Goal: Task Accomplishment & Management: Complete application form

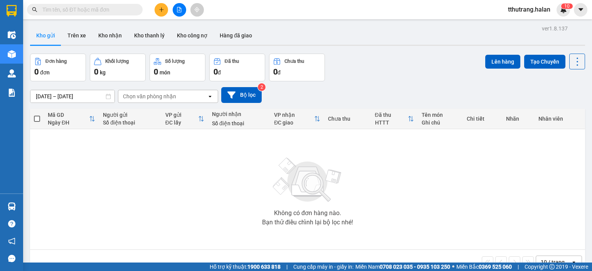
drag, startPoint x: 109, startPoint y: 11, endPoint x: 151, endPoint y: 1, distance: 43.3
click at [117, 7] on input "text" at bounding box center [87, 9] width 91 height 8
click at [564, 11] on img at bounding box center [563, 9] width 7 height 7
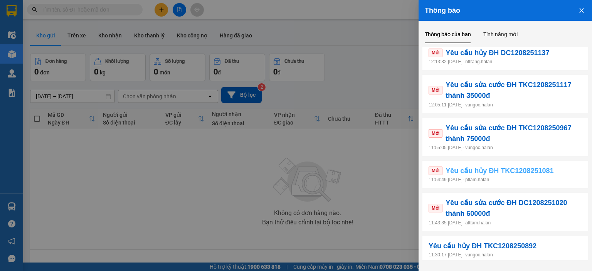
scroll to position [161, 0]
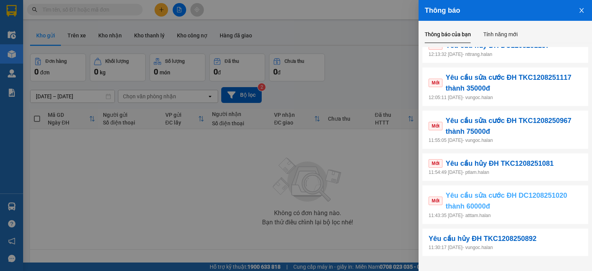
click at [528, 206] on span "Yêu cầu sửa cước ĐH DC1208251020 thành 60000đ" at bounding box center [513, 201] width 136 height 22
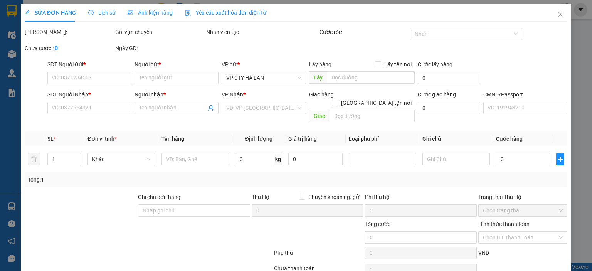
type input "0986486947"
type input "THÀNH LỢI"
type input "0962693427"
type input "AN THẮNG"
type input "40.000"
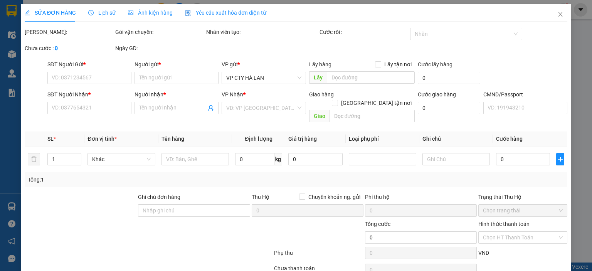
type input "40.000"
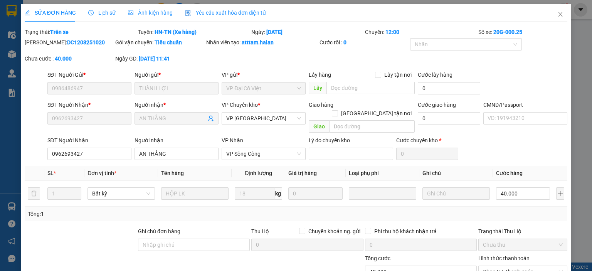
scroll to position [65, 0]
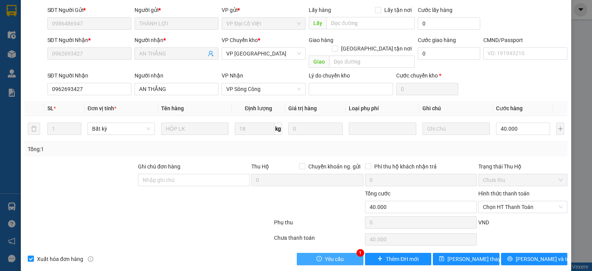
click at [336, 255] on span "Yêu cầu" at bounding box center [334, 259] width 19 height 8
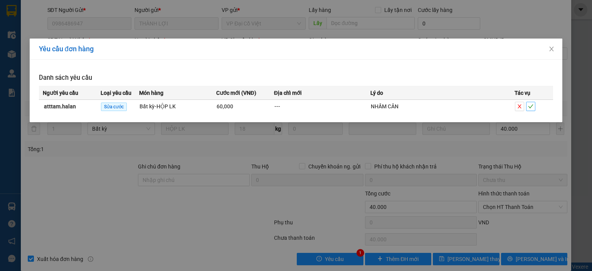
click at [533, 108] on span "check" at bounding box center [530, 106] width 8 height 5
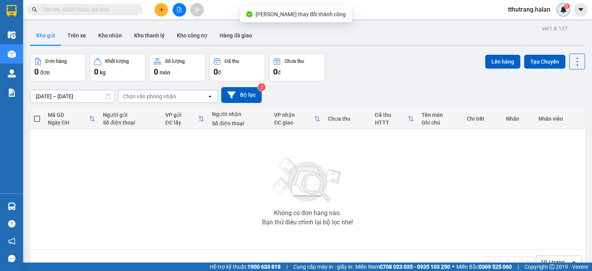
click at [564, 7] on sup "8" at bounding box center [566, 5] width 5 height 5
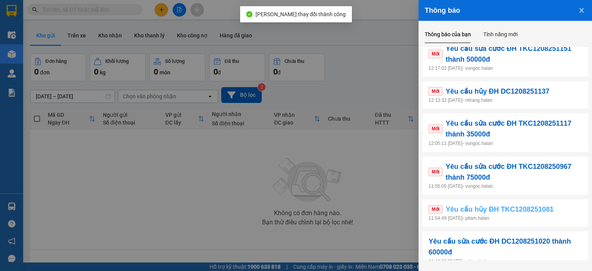
scroll to position [161, 0]
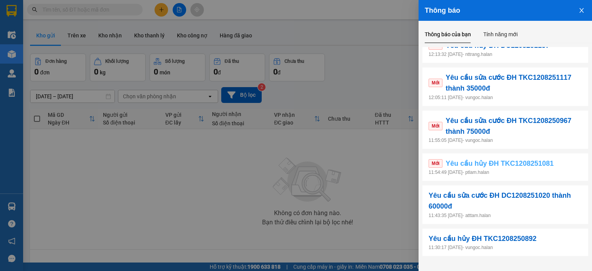
click at [565, 168] on link "Mới Yêu cầu hủy ĐH TKC1208251081" at bounding box center [505, 163] width 153 height 11
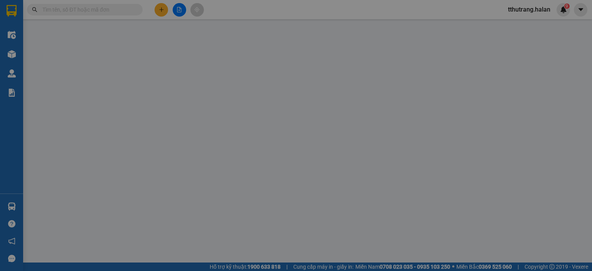
type input "0961906763"
type input "TRUNG"
type input "0947683836"
type input "CHI"
type input "40.000"
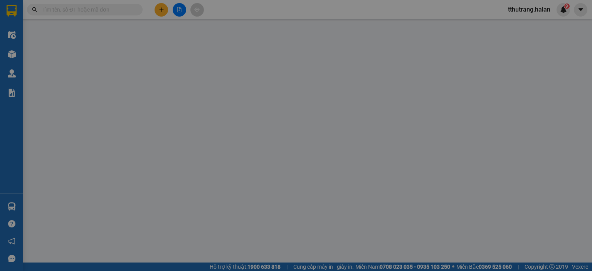
type input "40.000"
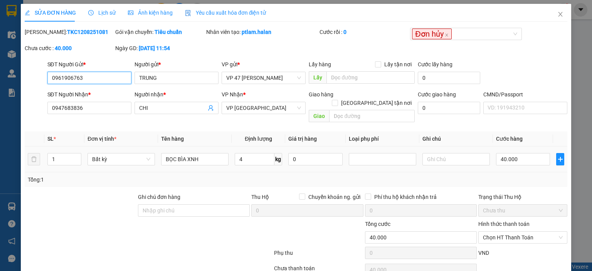
scroll to position [30, 0]
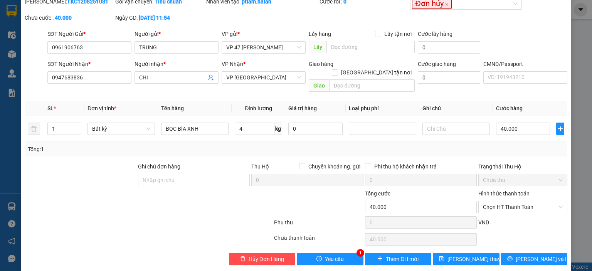
click at [336, 253] on div "1 Yêu cầu" at bounding box center [330, 259] width 67 height 12
click at [328, 255] on span "Yêu cầu" at bounding box center [334, 259] width 19 height 8
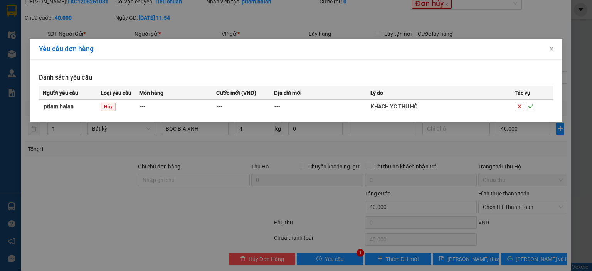
click at [229, 10] on div "Yêu cầu đơn hàng Danh sách yêu cầu Người yêu cầu Loại yêu cầu Món hàng Cước mới…" at bounding box center [296, 135] width 592 height 271
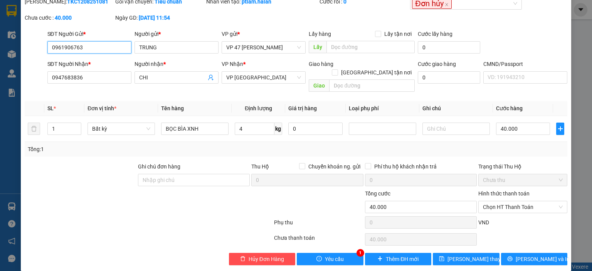
drag, startPoint x: 106, startPoint y: 49, endPoint x: 38, endPoint y: 46, distance: 68.7
click at [38, 46] on div "SĐT Người Gửi * 0961906763 0961906763 Người gửi * TRUNG VP gửi * VP 47 Trần Khá…" at bounding box center [296, 43] width 544 height 27
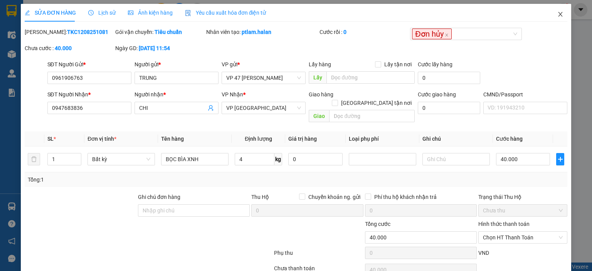
click at [557, 13] on icon "close" at bounding box center [560, 14] width 6 height 6
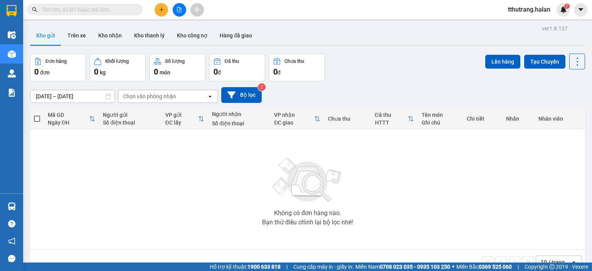
click at [104, 12] on input "text" at bounding box center [87, 9] width 91 height 8
paste input "0961906763"
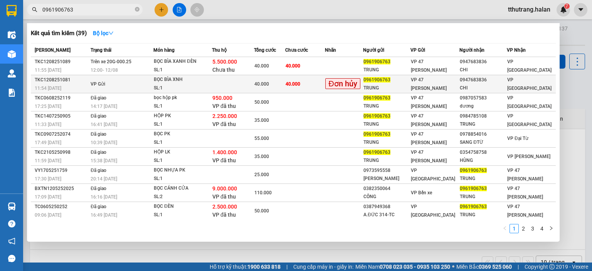
type input "0961906763"
click at [300, 81] on span "40.000" at bounding box center [293, 83] width 15 height 5
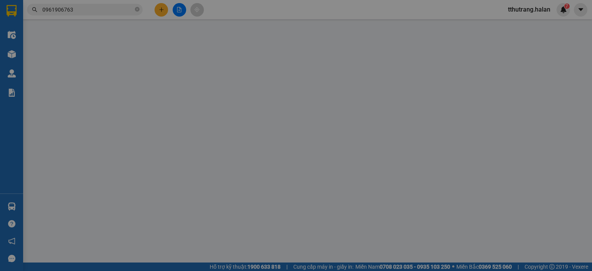
type input "0961906763"
type input "TRUNG"
type input "0947683836"
type input "CHI"
type input "40.000"
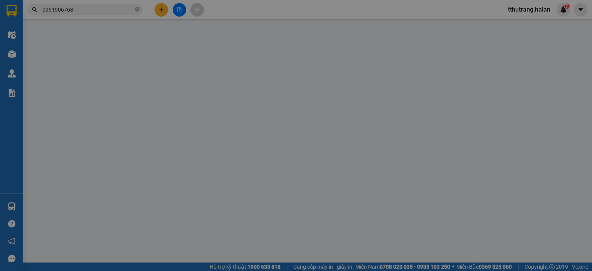
type input "40.000"
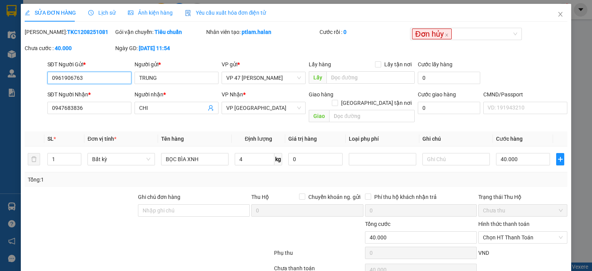
scroll to position [30, 0]
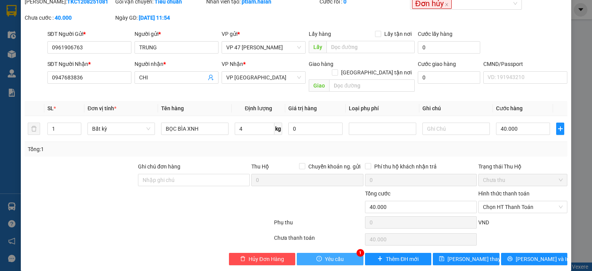
click at [336, 255] on span "Yêu cầu" at bounding box center [334, 259] width 19 height 8
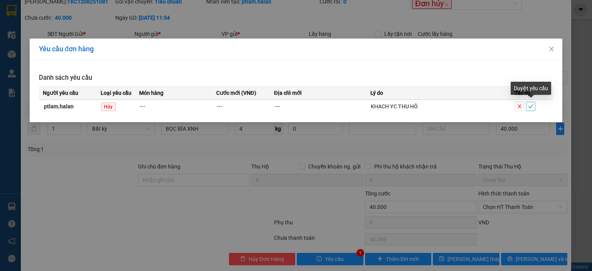
click at [528, 107] on icon "check" at bounding box center [530, 106] width 5 height 5
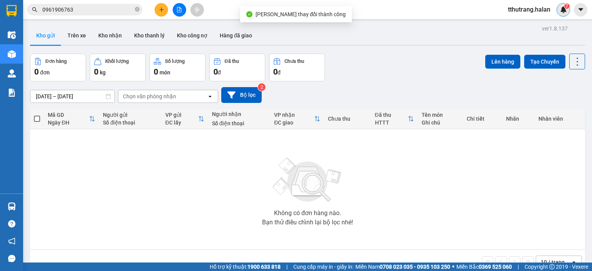
click at [563, 10] on img at bounding box center [563, 9] width 7 height 7
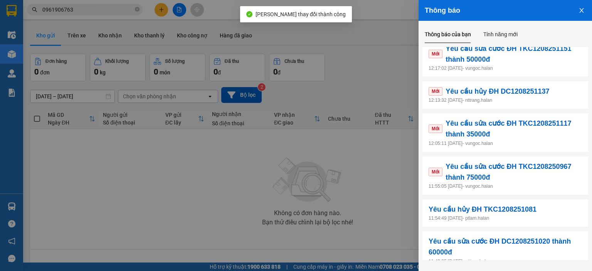
scroll to position [161, 0]
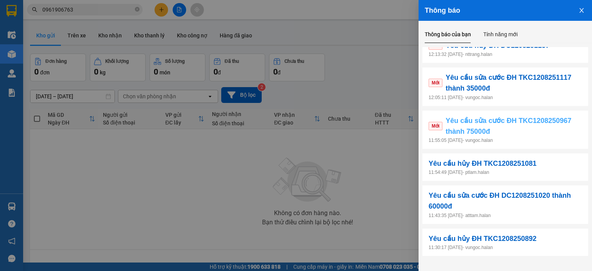
click at [535, 127] on span "Yêu cầu sửa cước ĐH TKC1208250967 thành 75000đ" at bounding box center [513, 126] width 136 height 22
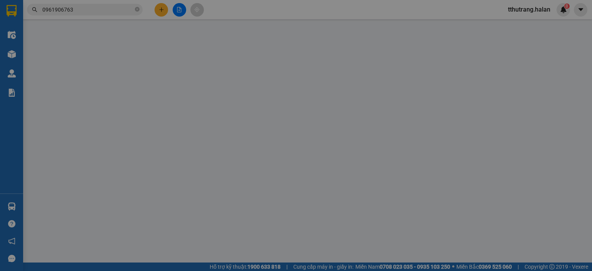
type input "0968771133"
type input "KBC"
type input "0985680807"
type input "THẮNG KI A30K"
type input "85.000"
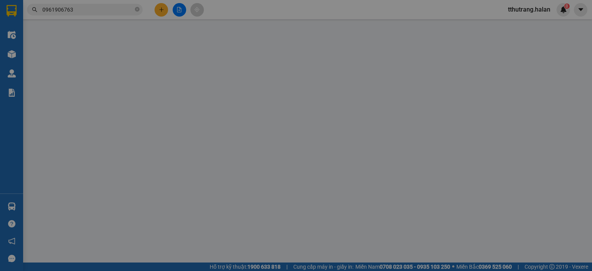
type input "85.000"
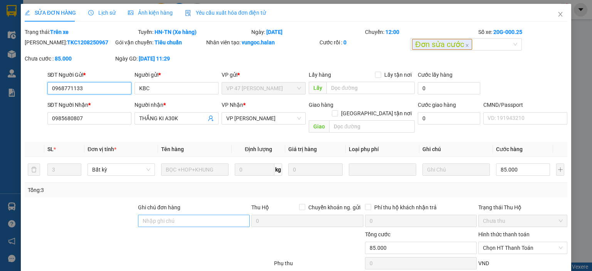
scroll to position [41, 0]
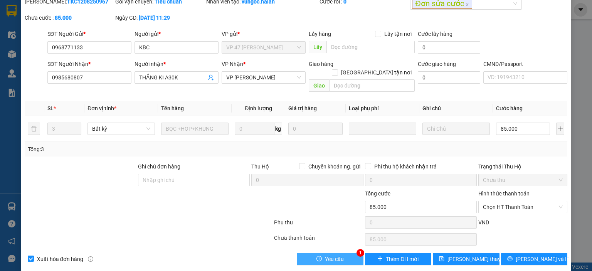
click at [339, 255] on span "Yêu cầu" at bounding box center [334, 259] width 19 height 8
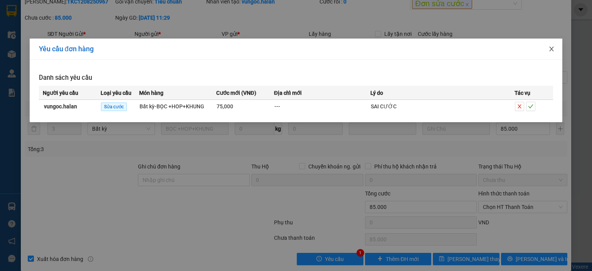
click at [550, 48] on icon "close" at bounding box center [552, 49] width 4 height 5
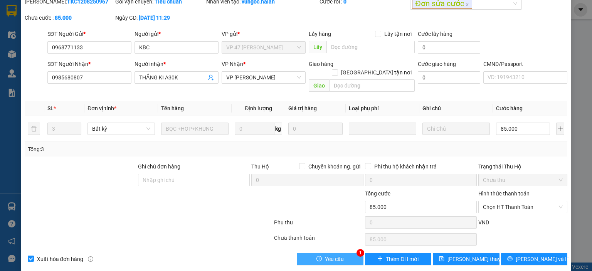
click at [342, 253] on button "Yêu cầu" at bounding box center [330, 259] width 67 height 12
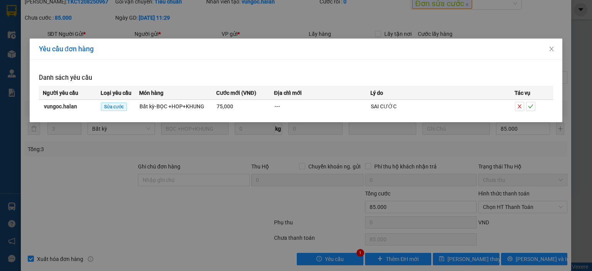
click at [386, 138] on div "Yêu cầu đơn hàng Danh sách yêu cầu Người yêu cầu Loại yêu cầu Món hàng Cước mới…" at bounding box center [296, 135] width 592 height 271
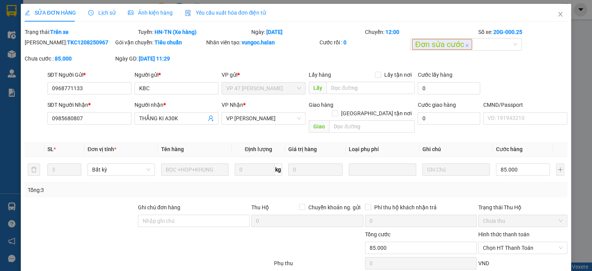
scroll to position [39, 0]
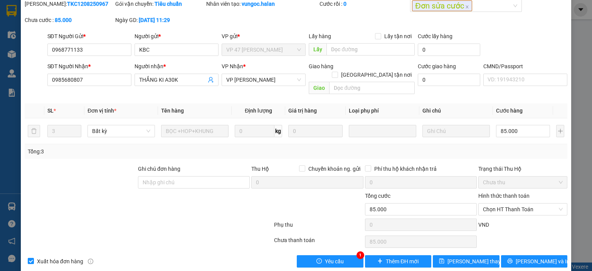
drag, startPoint x: 214, startPoint y: 211, endPoint x: 223, endPoint y: 202, distance: 12.3
click at [215, 219] on div at bounding box center [148, 226] width 249 height 15
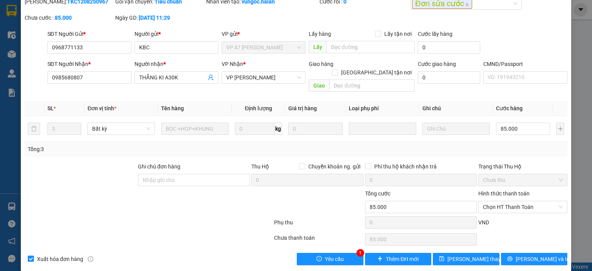
click at [326, 243] on div "Total Paid Fee 0 Total UnPaid Fee 85.000 Cash Collection Total Fee Trạng thái: …" at bounding box center [296, 126] width 543 height 278
click at [325, 255] on span "Yêu cầu" at bounding box center [334, 259] width 19 height 8
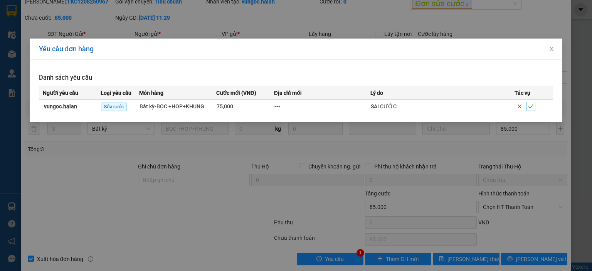
click at [530, 106] on icon "check" at bounding box center [530, 106] width 5 height 5
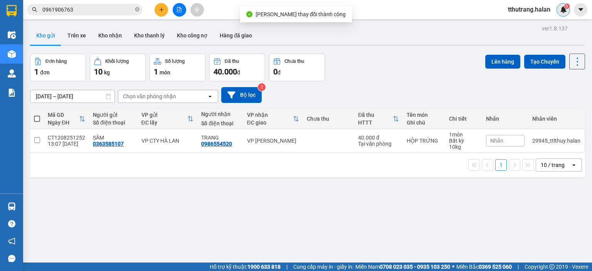
click at [563, 13] on div "6" at bounding box center [562, 9] width 13 height 13
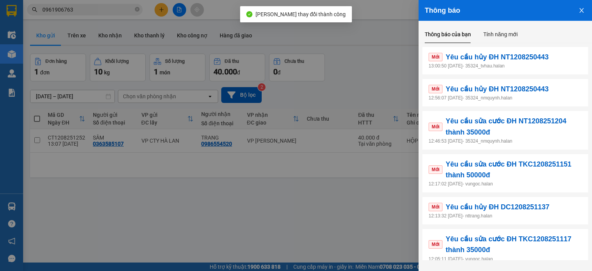
scroll to position [154, 0]
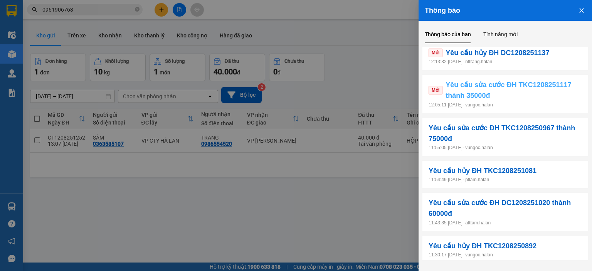
click at [524, 99] on span "Yêu cầu sửa cước ĐH TKC1208251117 thành 35000đ" at bounding box center [513, 90] width 136 height 22
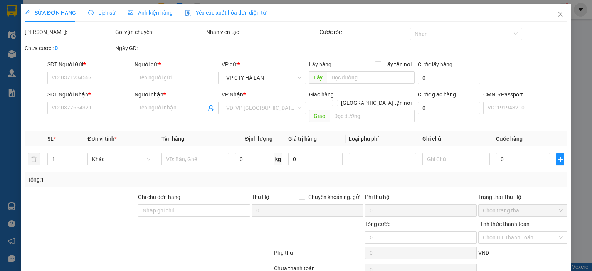
type input "0947156572"
type input "THANH"
type input "0385016799"
type input "TIẾN"
type input "40.000"
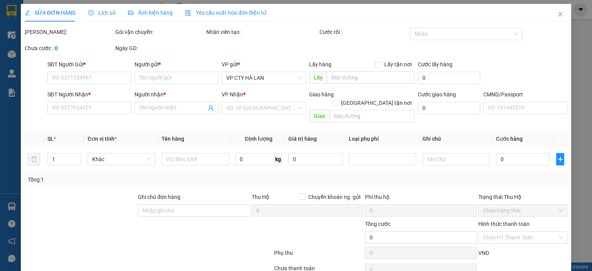
type input "40.000"
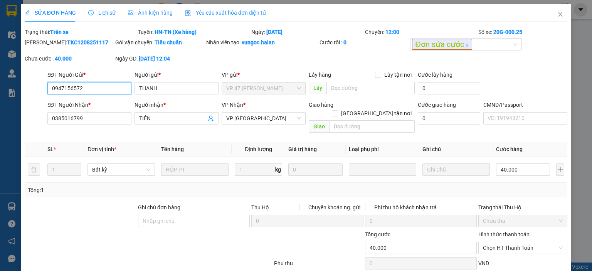
scroll to position [41, 0]
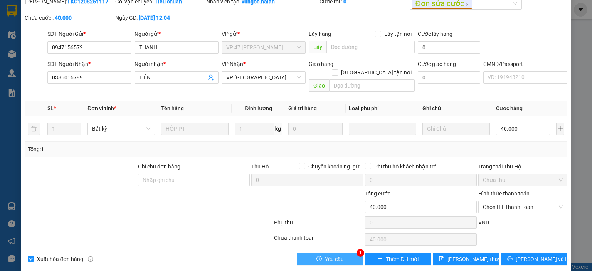
click at [335, 255] on span "Yêu cầu" at bounding box center [334, 259] width 19 height 8
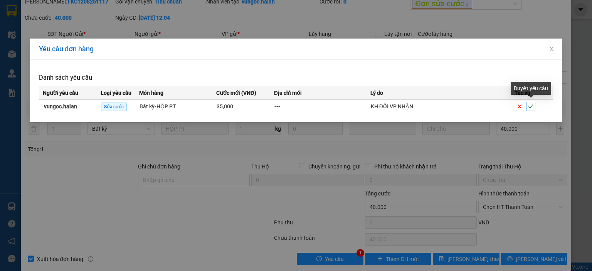
click at [532, 107] on icon "check" at bounding box center [530, 106] width 5 height 5
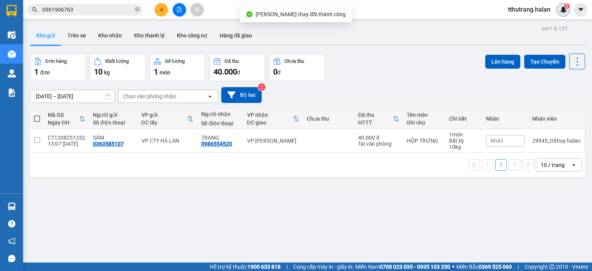
click at [564, 13] on img at bounding box center [563, 9] width 7 height 7
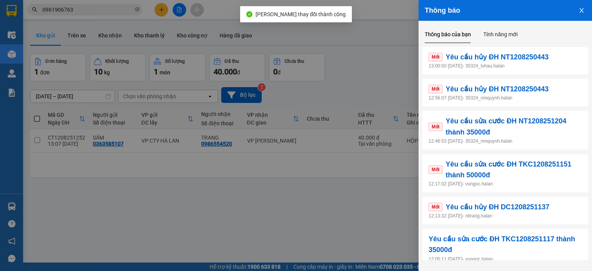
click at [543, 215] on p "12:13:32 12/08/2025 - nttrang.halan" at bounding box center [505, 215] width 153 height 7
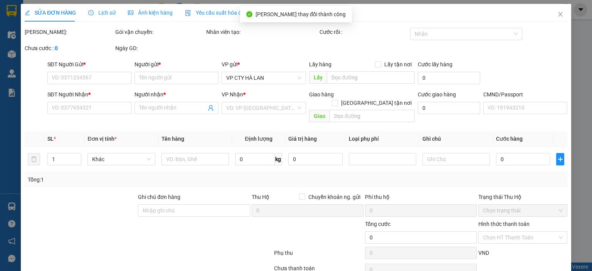
type input "0833532222"
type input "THẮM"
type input "0565281389"
type input "A KIÊN"
type input "40.000"
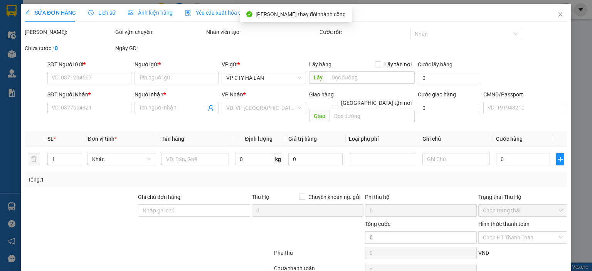
type input "40.000"
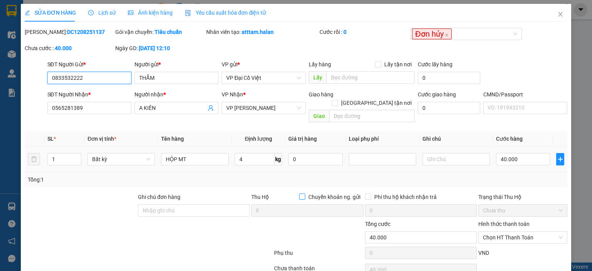
scroll to position [30, 0]
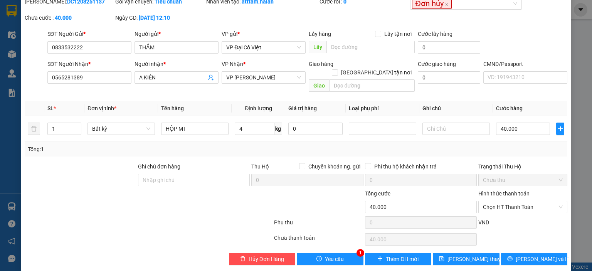
click at [342, 257] on div "SỬA ĐƠN HÀNG Lịch sử Ảnh kiện hàng Yêu cầu xuất hóa đơn điện tử Total Paid Fee …" at bounding box center [296, 121] width 550 height 297
click at [342, 253] on button "Yêu cầu" at bounding box center [330, 259] width 67 height 12
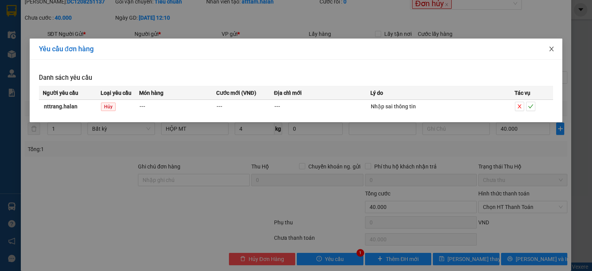
click at [553, 52] on span "Close" at bounding box center [552, 50] width 22 height 22
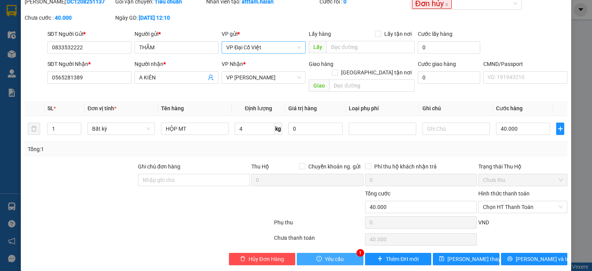
scroll to position [0, 0]
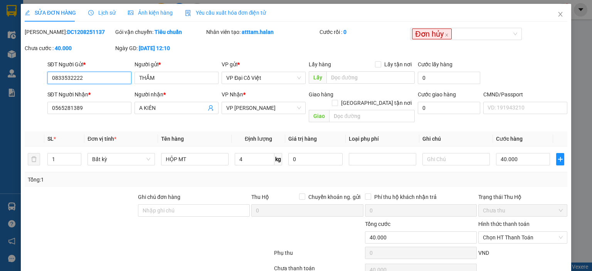
drag, startPoint x: 105, startPoint y: 81, endPoint x: 29, endPoint y: 80, distance: 75.5
click at [29, 80] on div "SĐT Người Gửi * 0833532222 0833532222 Người gửi * THẮM VP gửi * VP Đại Cồ Việt …" at bounding box center [296, 73] width 544 height 27
click at [557, 16] on icon "close" at bounding box center [560, 14] width 6 height 6
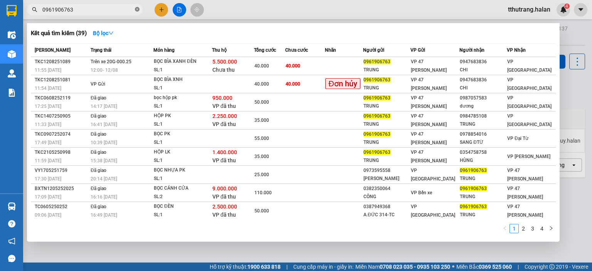
click at [137, 10] on icon "close-circle" at bounding box center [137, 9] width 5 height 5
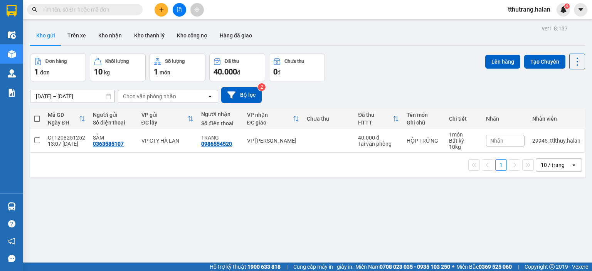
click at [107, 10] on input "text" at bounding box center [87, 9] width 91 height 8
paste input "0833532222"
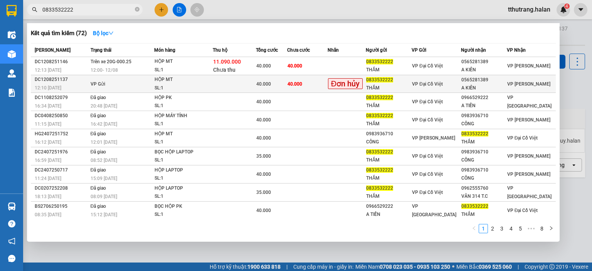
type input "0833532222"
click at [291, 82] on span "40.000" at bounding box center [294, 83] width 15 height 5
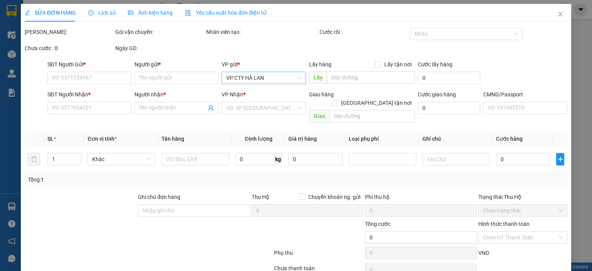
type input "0833532222"
type input "THẮM"
type input "0565281389"
type input "A KIÊN"
type input "40.000"
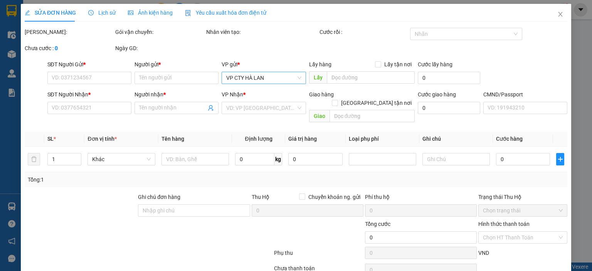
type input "40.000"
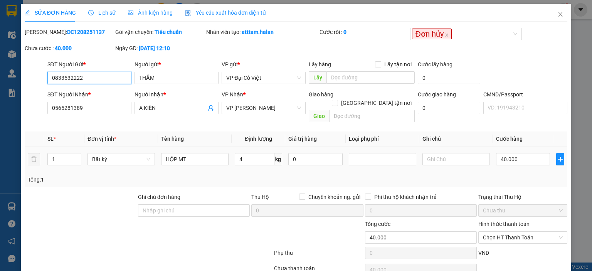
scroll to position [30, 0]
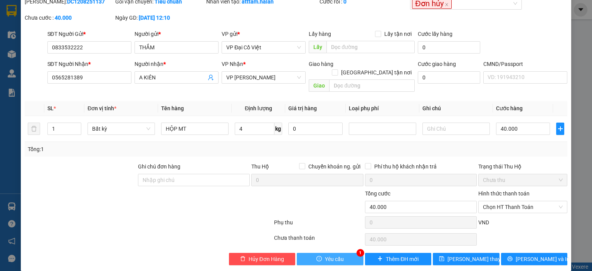
click at [343, 253] on button "Yêu cầu" at bounding box center [330, 259] width 67 height 12
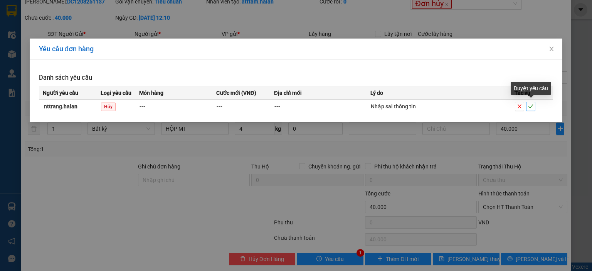
click at [530, 107] on icon "check" at bounding box center [530, 106] width 5 height 5
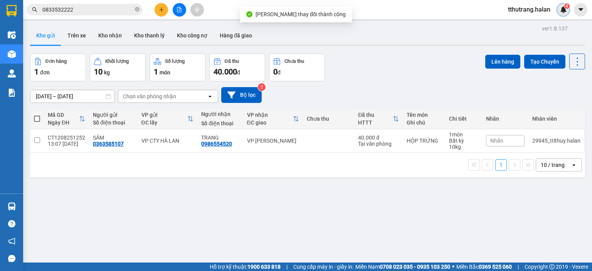
click at [564, 12] on img at bounding box center [563, 9] width 7 height 7
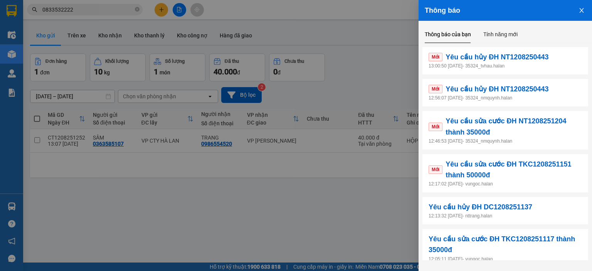
click at [274, 223] on div at bounding box center [296, 135] width 592 height 271
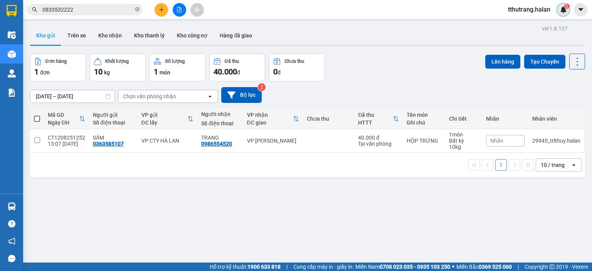
click at [564, 5] on sup "5" at bounding box center [566, 5] width 5 height 5
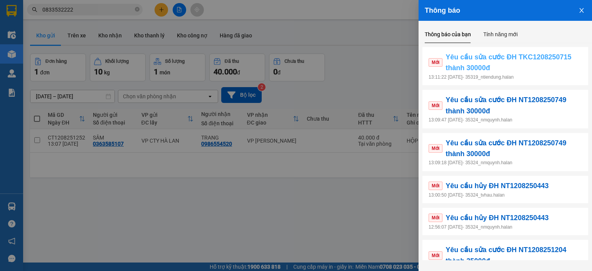
click at [540, 68] on span "Yêu cầu sửa cước ĐH TKC1208250715 thành 30000đ" at bounding box center [513, 63] width 136 height 22
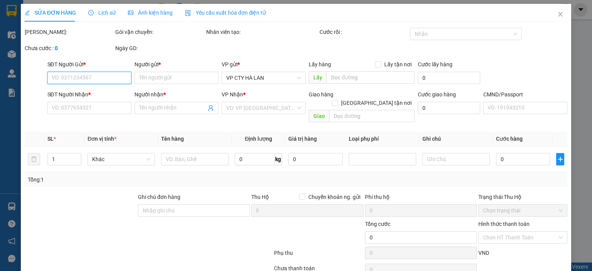
type input "0968387092"
type input "ĐẠT"
type input "0985680807"
type input "THẮNG KI A30K"
type input "35.000"
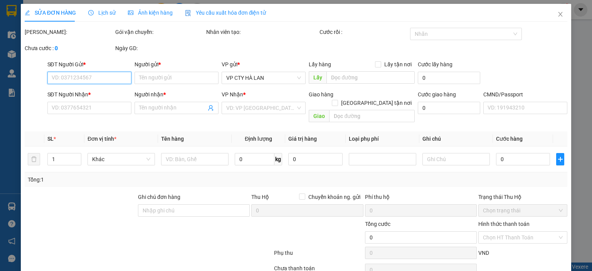
type input "35.000"
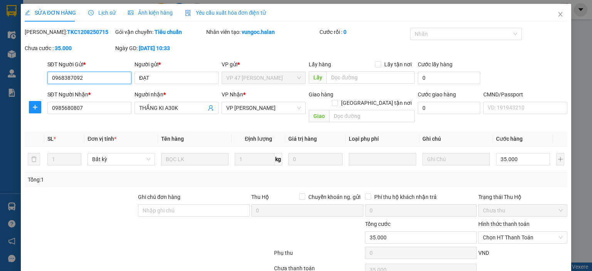
scroll to position [30, 0]
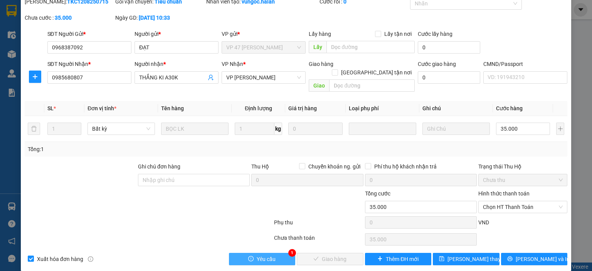
click at [270, 255] on span "Yêu cầu" at bounding box center [266, 259] width 19 height 8
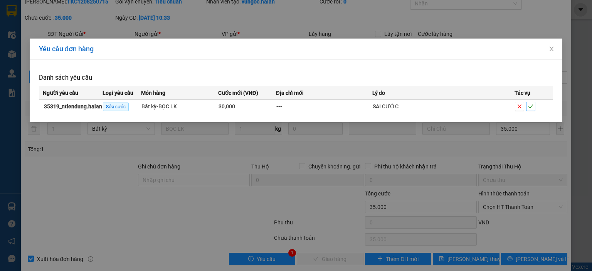
click at [528, 105] on icon "check" at bounding box center [530, 106] width 5 height 5
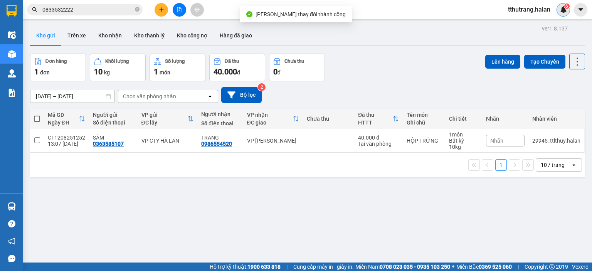
click at [566, 8] on span "6" at bounding box center [566, 5] width 3 height 5
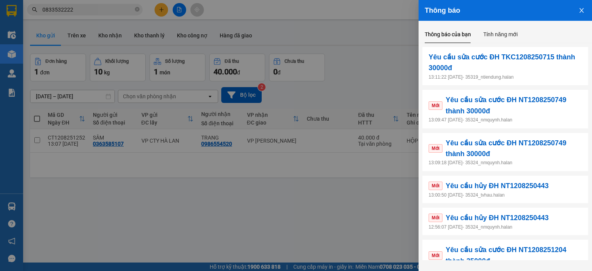
scroll to position [154, 0]
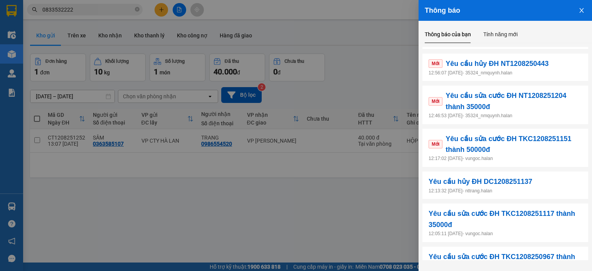
drag, startPoint x: 333, startPoint y: 226, endPoint x: 324, endPoint y: 226, distance: 9.6
click at [333, 226] on div at bounding box center [296, 135] width 592 height 271
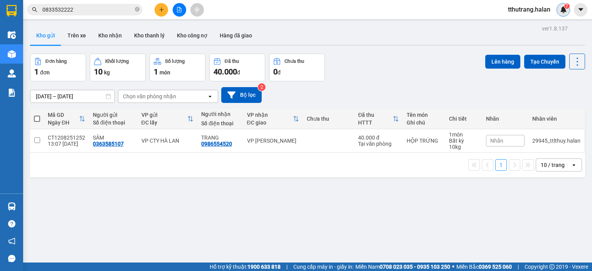
click at [563, 10] on img at bounding box center [563, 9] width 7 height 7
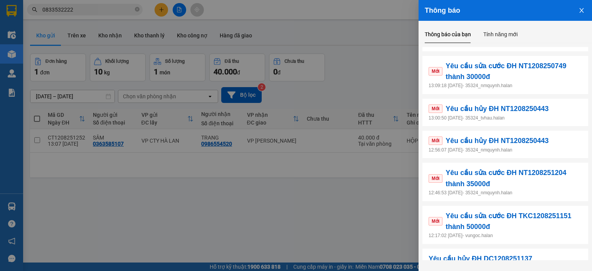
scroll to position [116, 0]
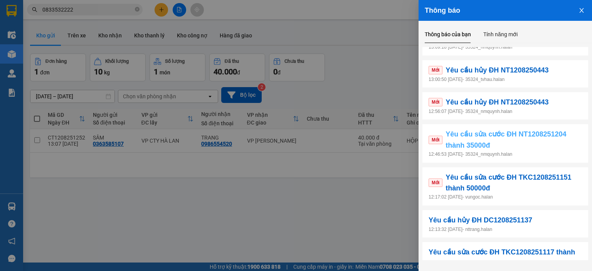
click at [516, 143] on span "Yêu cầu sửa cước ĐH NT1208251204 thành 35000đ" at bounding box center [513, 140] width 136 height 22
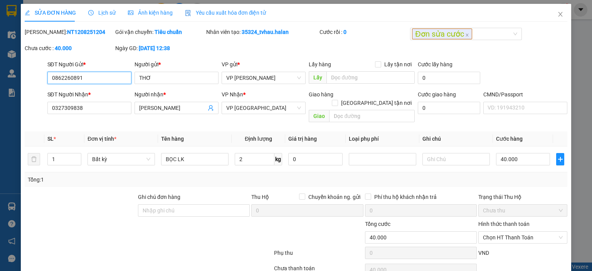
type input "0862260891"
type input "THƠ"
type input "0327309838"
type input "QUANG VŨ"
type input "40.000"
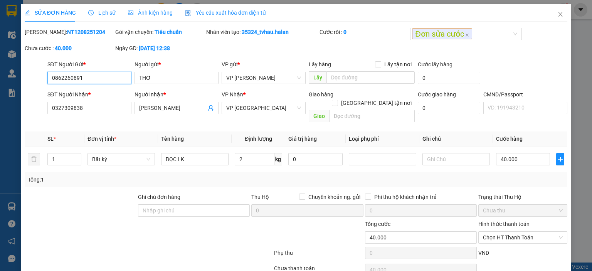
type input "40.000"
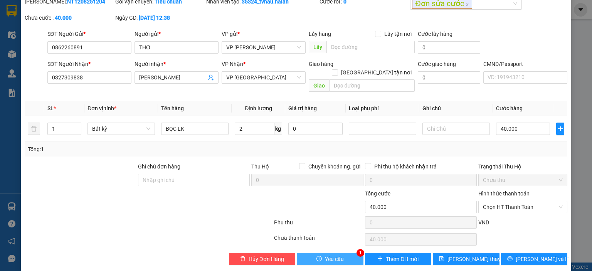
click at [341, 253] on button "Yêu cầu" at bounding box center [330, 259] width 67 height 12
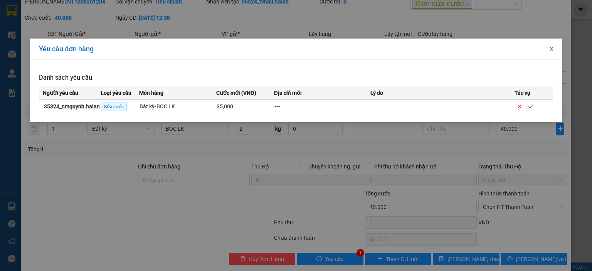
click at [549, 49] on icon "close" at bounding box center [551, 49] width 6 height 6
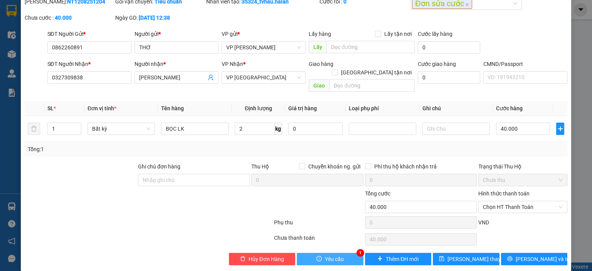
click at [334, 255] on span "Yêu cầu" at bounding box center [334, 259] width 19 height 8
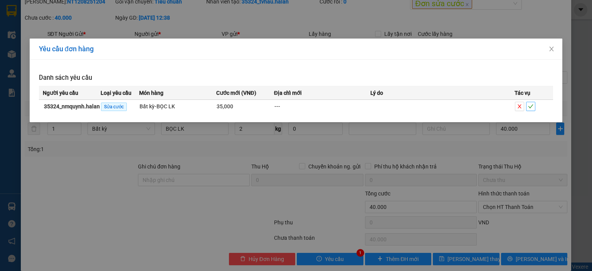
click at [530, 105] on icon "check" at bounding box center [530, 106] width 5 height 5
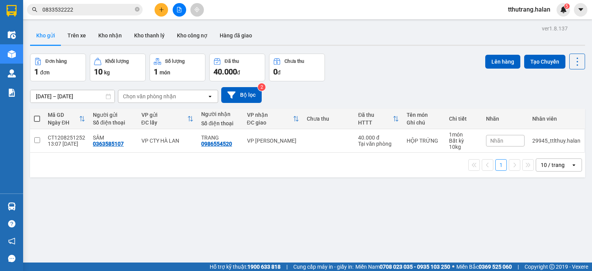
click at [566, 8] on span "5" at bounding box center [566, 5] width 3 height 5
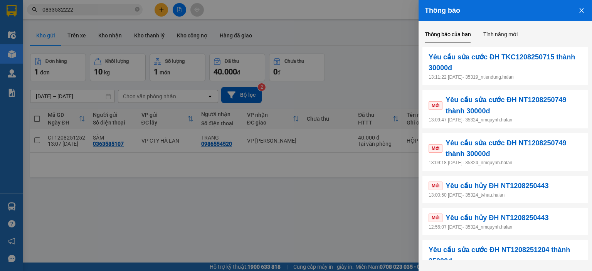
click at [330, 221] on div at bounding box center [296, 135] width 592 height 271
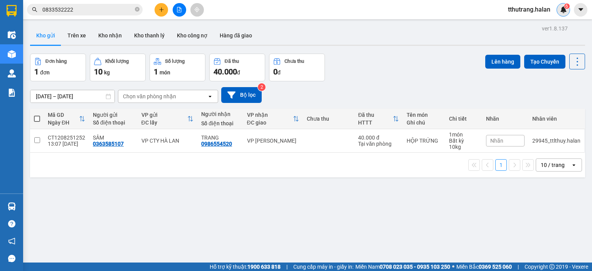
click at [559, 12] on div "6" at bounding box center [562, 9] width 13 height 13
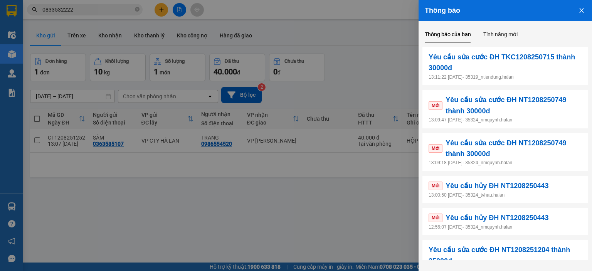
scroll to position [39, 0]
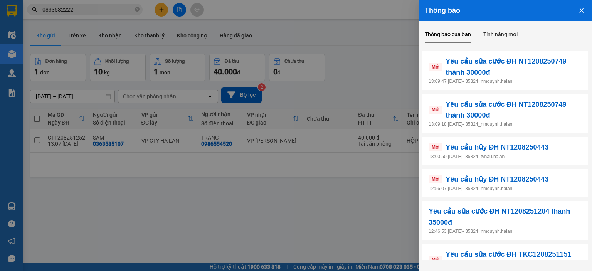
click at [333, 235] on div at bounding box center [296, 135] width 592 height 271
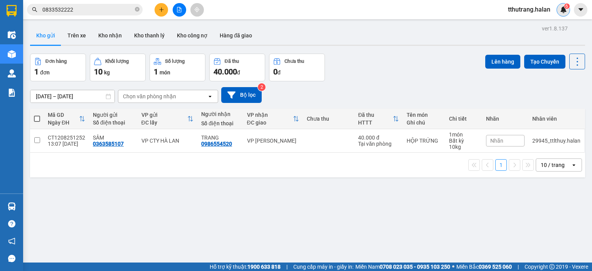
click at [562, 9] on img at bounding box center [563, 9] width 7 height 7
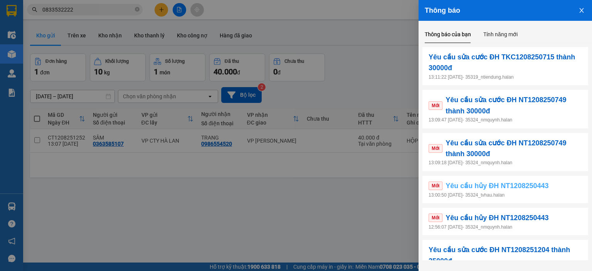
click at [552, 189] on link "Mới Yêu cầu hủy ĐH NT1208250443" at bounding box center [505, 185] width 153 height 11
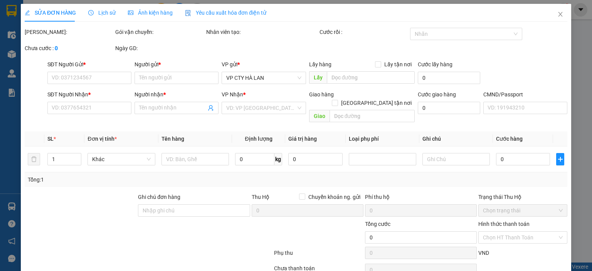
type input "0984914586"
type input "LÝ"
type input "0964652838"
type input "TÚ"
type input "70.000"
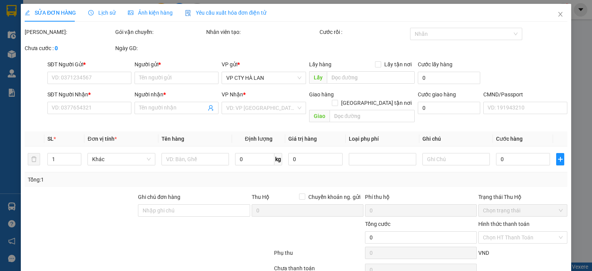
type input "70.000"
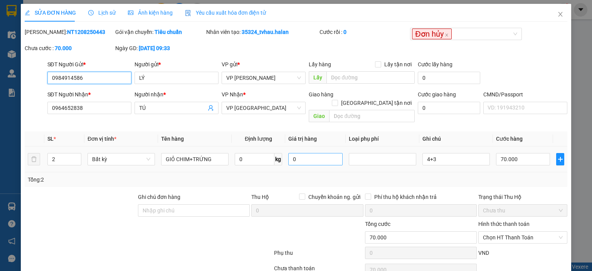
scroll to position [30, 0]
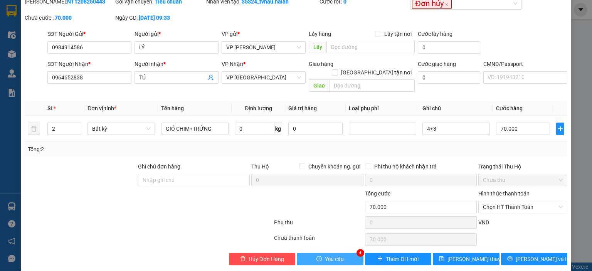
click at [338, 255] on span "Yêu cầu" at bounding box center [334, 259] width 19 height 8
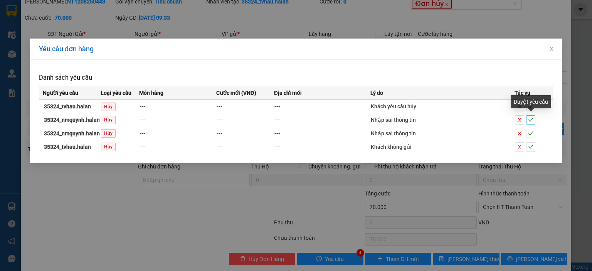
click at [532, 121] on icon "check" at bounding box center [530, 119] width 5 height 5
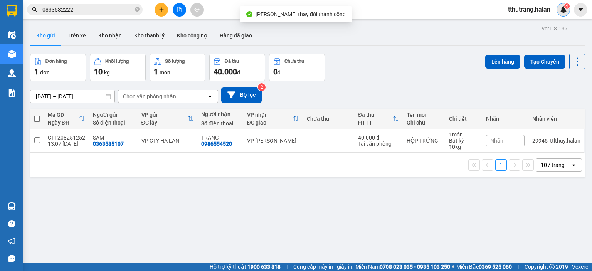
click at [560, 9] on img at bounding box center [563, 9] width 7 height 7
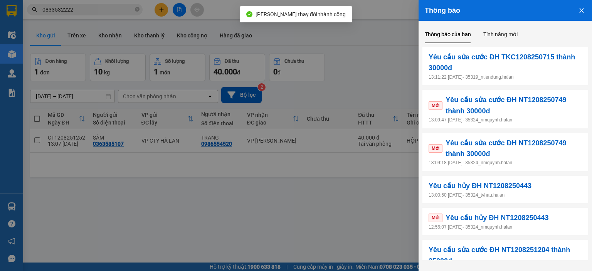
scroll to position [39, 0]
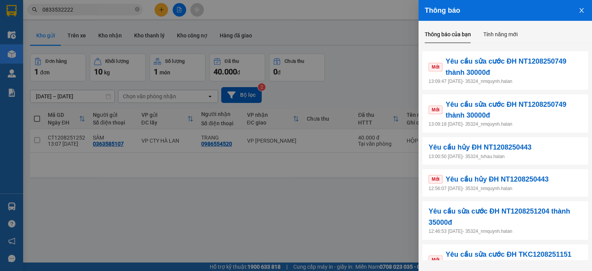
click at [549, 188] on p "12:56:07 12/08/2025 - 35324_nmquynh.halan" at bounding box center [505, 188] width 153 height 7
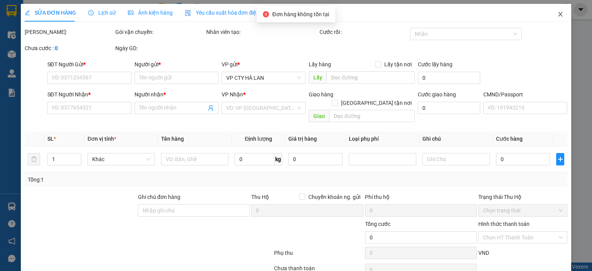
click at [558, 17] on icon "close" at bounding box center [560, 14] width 6 height 6
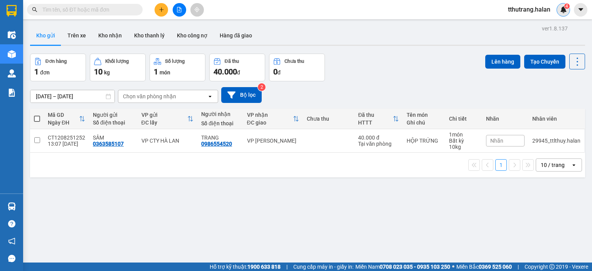
click at [562, 9] on img at bounding box center [563, 9] width 7 height 7
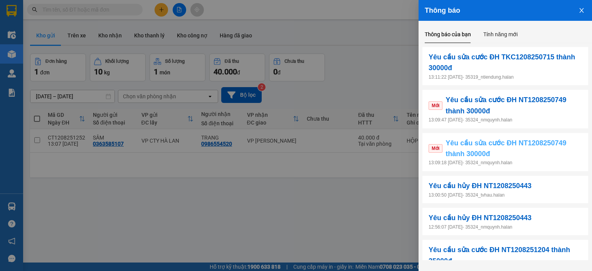
click at [538, 156] on span "Yêu cầu sửa cước ĐH NT1208250749 thành 30000đ" at bounding box center [513, 149] width 136 height 22
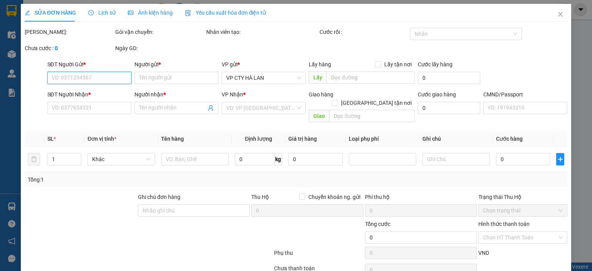
type input "0985321771"
type input "TIẾN"
type input "0985680807"
type input "THẮNG KI A30K"
type input "35.000"
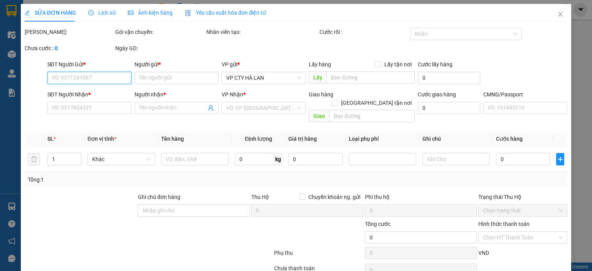
type input "35.000"
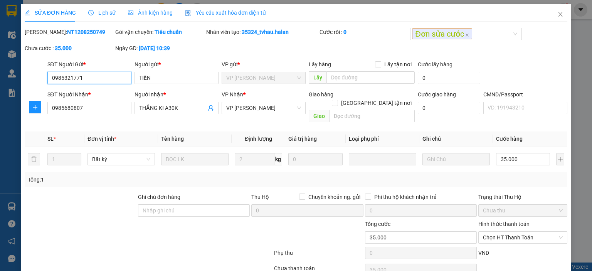
scroll to position [30, 0]
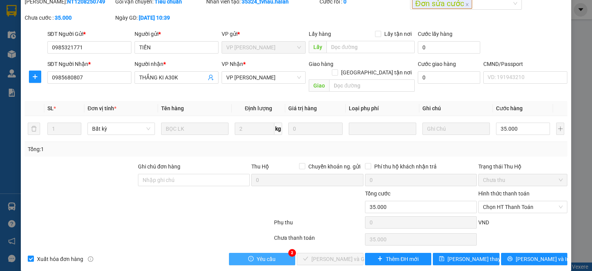
click at [261, 255] on span "Yêu cầu" at bounding box center [266, 259] width 19 height 8
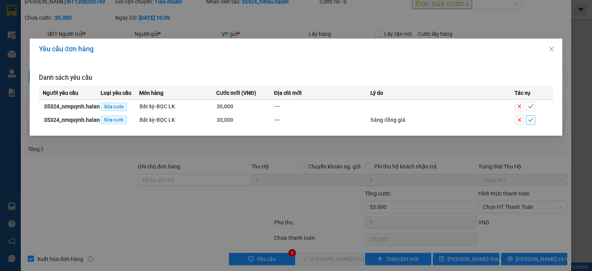
click at [531, 119] on icon "check" at bounding box center [530, 119] width 5 height 5
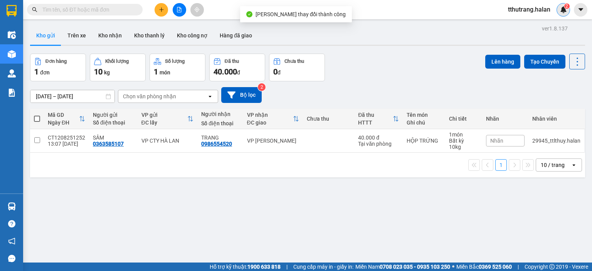
click at [561, 10] on img at bounding box center [563, 9] width 7 height 7
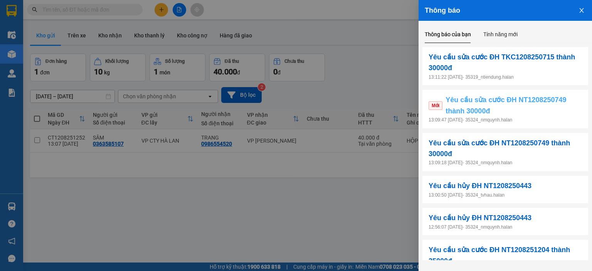
click at [542, 109] on span "Yêu cầu sửa cước ĐH NT1208250749 thành 30000đ" at bounding box center [513, 105] width 136 height 22
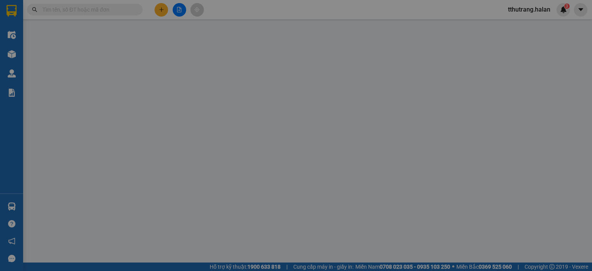
type input "0985321771"
type input "TIẾN"
type input "0985680807"
type input "THẮNG KI A30K"
type input "30.000"
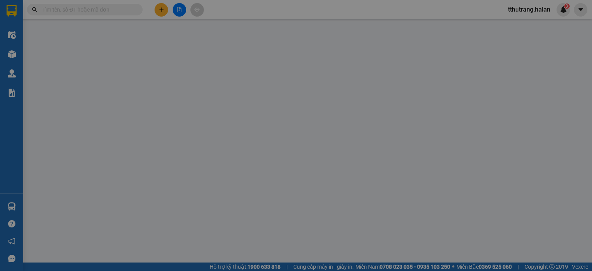
type input "30.000"
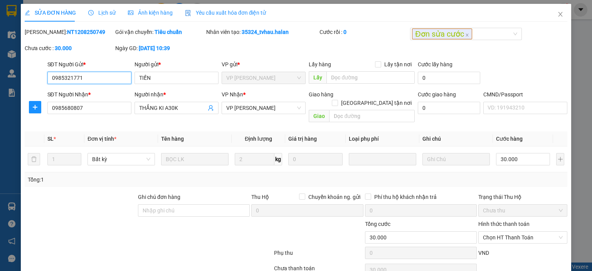
scroll to position [30, 0]
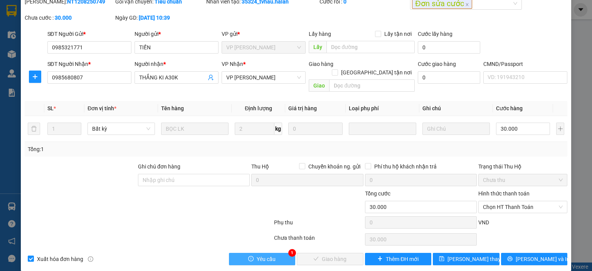
click at [272, 255] on span "Yêu cầu" at bounding box center [266, 259] width 19 height 8
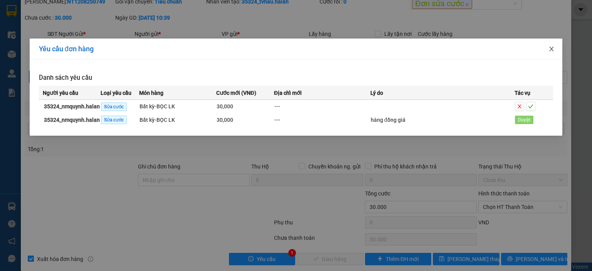
click at [546, 50] on span "Close" at bounding box center [552, 50] width 22 height 22
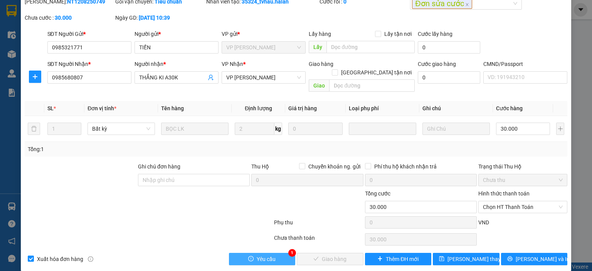
click at [264, 255] on span "Yêu cầu" at bounding box center [266, 259] width 19 height 8
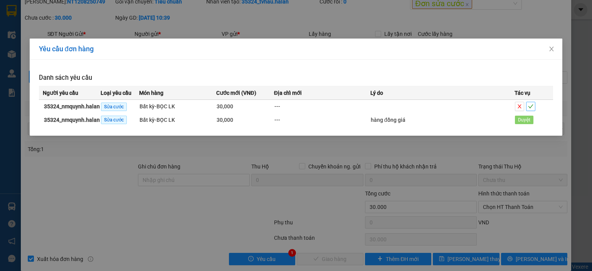
click at [532, 108] on icon "check" at bounding box center [530, 106] width 5 height 5
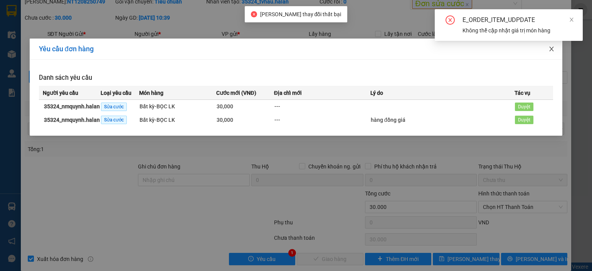
click at [553, 49] on icon "close" at bounding box center [551, 49] width 6 height 6
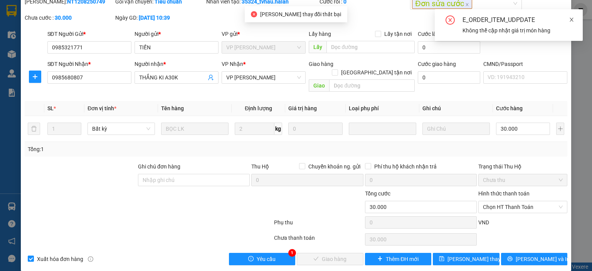
click at [571, 18] on icon "close" at bounding box center [571, 19] width 5 height 5
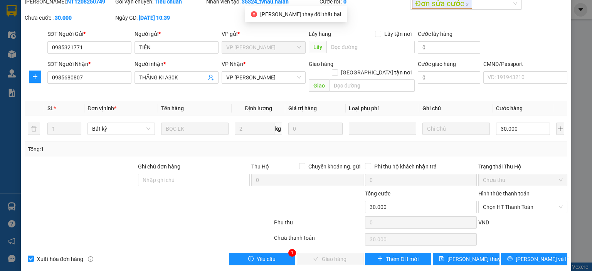
click at [577, 12] on div "SỬA ĐƠN HÀNG Lịch sử Ảnh kiện hàng Yêu cầu xuất hóa đơn điện tử Total Paid Fee …" at bounding box center [296, 135] width 592 height 271
click at [566, 19] on div "SỬA ĐƠN HÀNG Lịch sử Ảnh kiện hàng Yêu cầu xuất hóa đơn điện tử Total Paid Fee …" at bounding box center [296, 135] width 592 height 271
click at [548, 67] on div "CMND/Passport" at bounding box center [525, 64] width 84 height 8
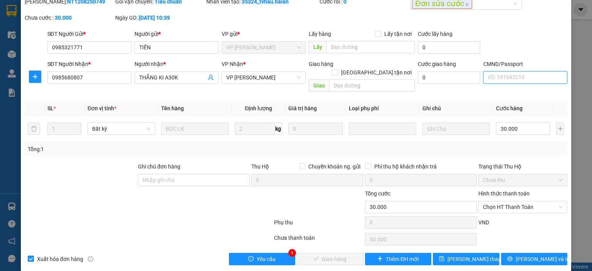
click at [548, 71] on input "CMND/Passport" at bounding box center [525, 77] width 84 height 12
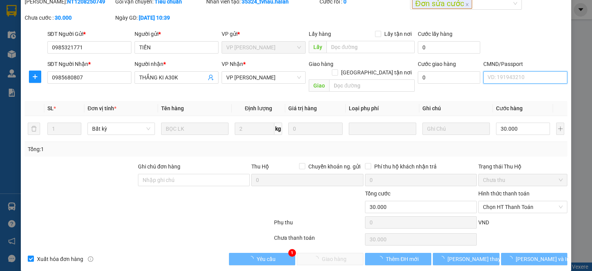
scroll to position [0, 0]
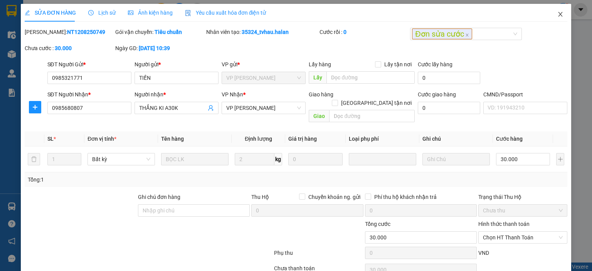
drag, startPoint x: 553, startPoint y: 13, endPoint x: 563, endPoint y: 7, distance: 10.7
click at [557, 12] on icon "close" at bounding box center [560, 14] width 6 height 6
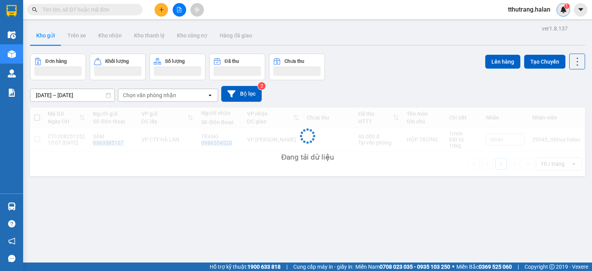
click at [563, 7] on img at bounding box center [563, 9] width 7 height 7
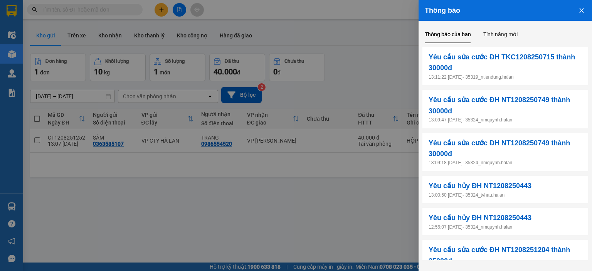
click at [394, 37] on div at bounding box center [296, 135] width 592 height 271
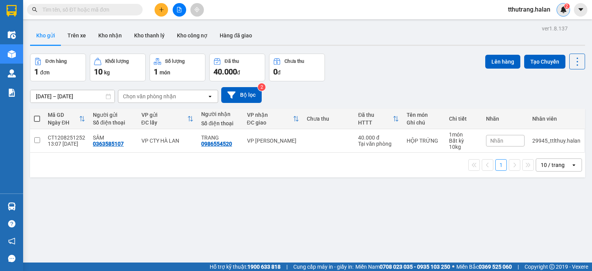
click at [564, 12] on img at bounding box center [563, 9] width 7 height 7
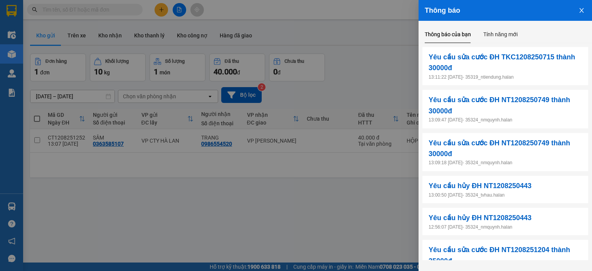
scroll to position [154, 0]
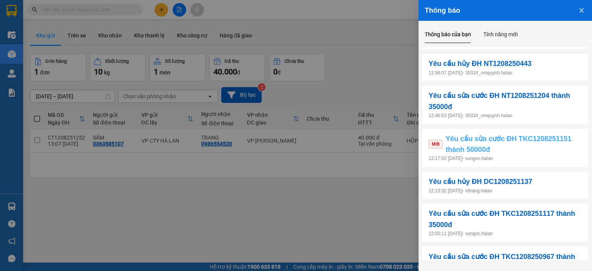
click at [512, 150] on span "Yêu cầu sửa cước ĐH TKC1208251151 thành 50000đ" at bounding box center [513, 144] width 136 height 22
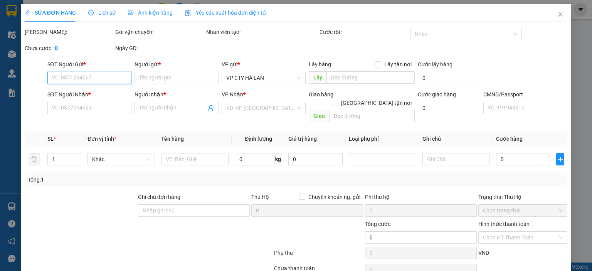
type input "0356364705"
type input "ĐẠT"
type input "0969844749"
type input "TUẤN"
type input "90.000"
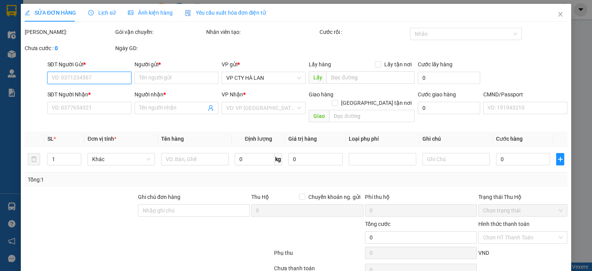
type input "90.000"
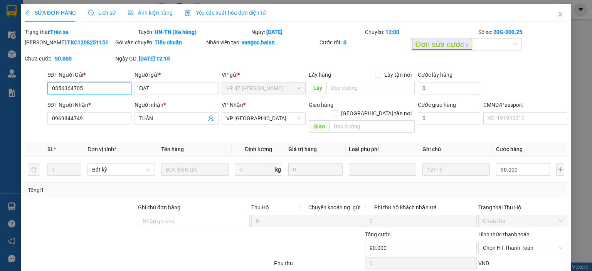
scroll to position [41, 0]
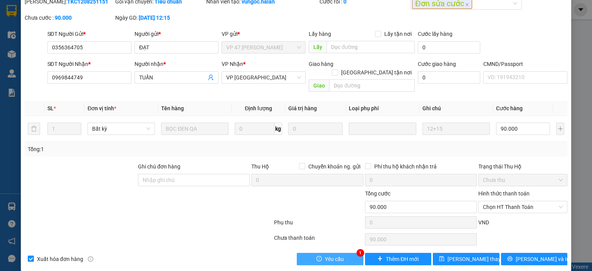
click at [315, 253] on button "Yêu cầu" at bounding box center [330, 259] width 67 height 12
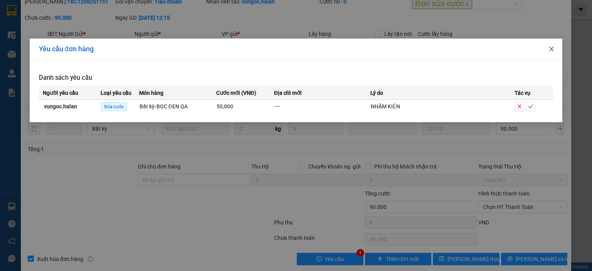
click at [553, 47] on icon "close" at bounding box center [552, 49] width 4 height 5
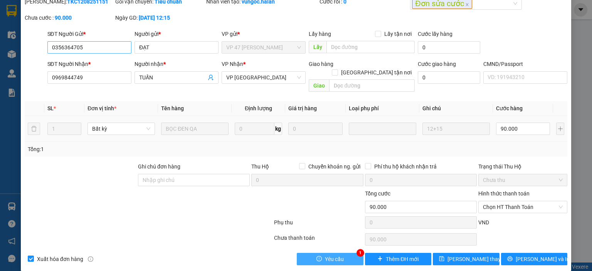
scroll to position [0, 0]
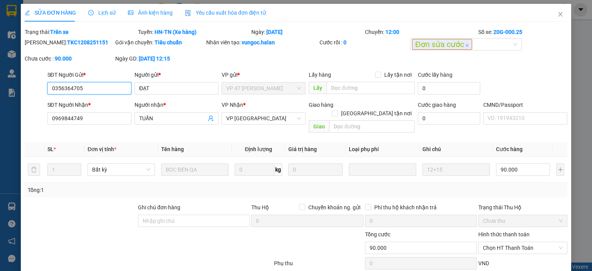
click at [101, 91] on input "0356364705" at bounding box center [89, 88] width 84 height 12
drag, startPoint x: 116, startPoint y: 89, endPoint x: 47, endPoint y: 89, distance: 69.0
click at [47, 89] on input "0356364705" at bounding box center [89, 88] width 84 height 12
click at [178, 92] on input "ĐẠT" at bounding box center [176, 88] width 84 height 12
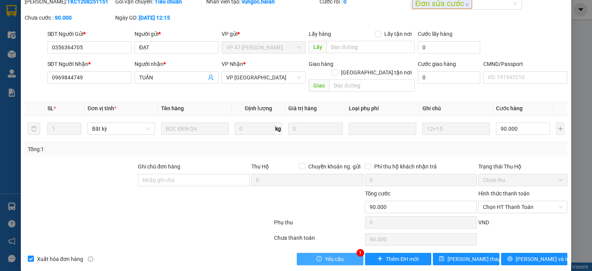
click at [331, 255] on span "Yêu cầu" at bounding box center [334, 259] width 19 height 8
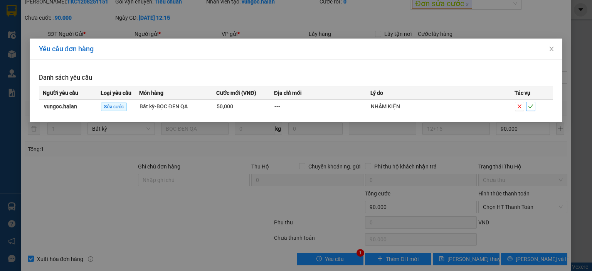
click at [531, 106] on icon "check" at bounding box center [530, 106] width 5 height 5
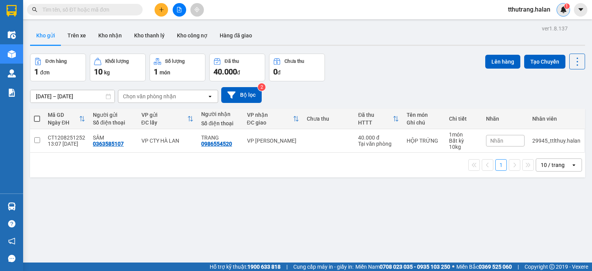
click at [558, 13] on div "1" at bounding box center [562, 9] width 13 height 13
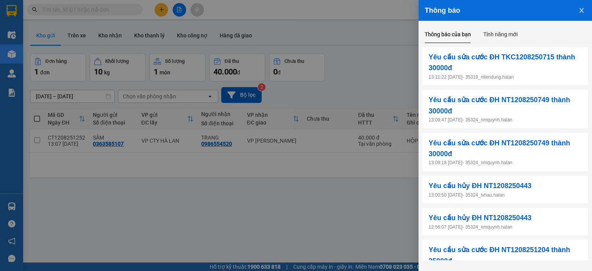
scroll to position [183, 0]
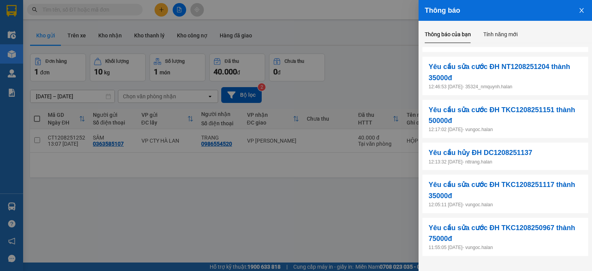
click at [582, 8] on icon "close" at bounding box center [581, 10] width 6 height 6
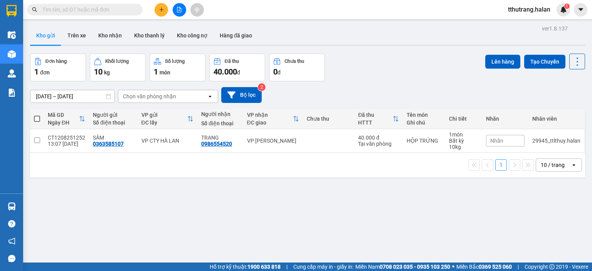
click at [415, 52] on div "ver 1.8.137 Kho gửi Trên xe Kho nhận Kho thanh lý Kho công nợ Hàng đã giao Đơn …" at bounding box center [307, 158] width 561 height 271
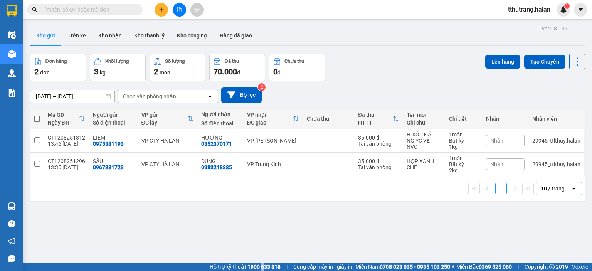
click at [252, 271] on html "Kết quả tìm kiếm ( 0 ) Bộ lọc No Data tthutrang.halan 1 Điều hành xe Kho hàng m…" at bounding box center [296, 135] width 592 height 271
drag, startPoint x: 481, startPoint y: 237, endPoint x: 469, endPoint y: 249, distance: 16.6
click at [479, 250] on div "ver 1.8.137 Kho gửi Trên xe Kho nhận Kho thanh lý Kho công nợ Hàng đã giao Đơn …" at bounding box center [307, 158] width 561 height 271
click at [565, 9] on img at bounding box center [563, 9] width 7 height 7
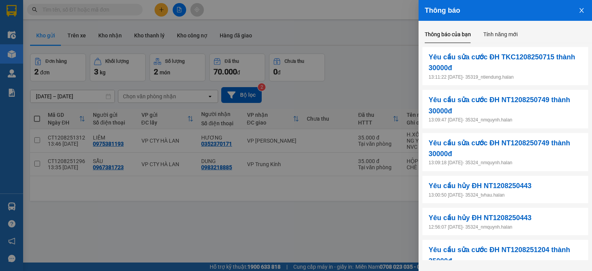
drag, startPoint x: 382, startPoint y: 80, endPoint x: 226, endPoint y: 50, distance: 158.5
click at [381, 80] on div at bounding box center [296, 135] width 592 height 271
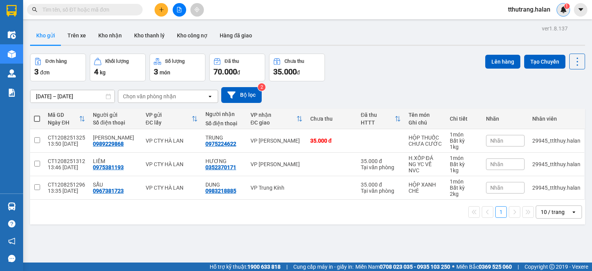
click at [560, 12] on img at bounding box center [563, 9] width 7 height 7
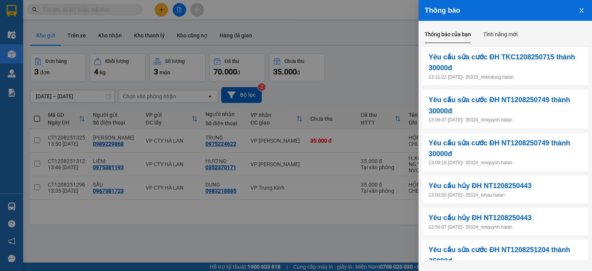
click at [580, 12] on icon "close" at bounding box center [581, 10] width 6 height 6
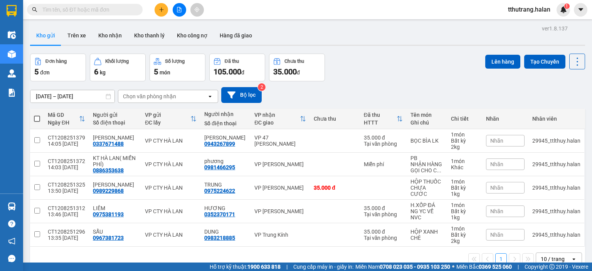
scroll to position [35, 0]
click at [564, 11] on img at bounding box center [563, 9] width 7 height 7
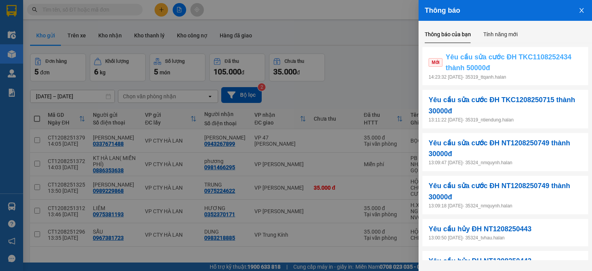
click at [530, 67] on span "Yêu cầu sửa cước ĐH TKC1108252434 thành 50000đ" at bounding box center [513, 63] width 136 height 22
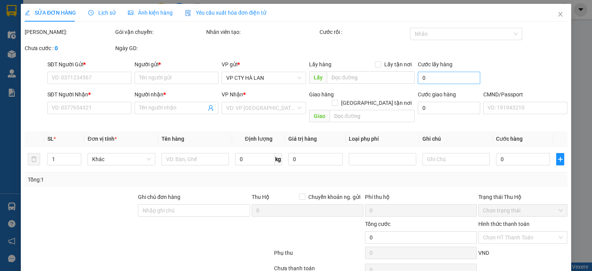
type input "0976934353"
type input "[PERSON_NAME]"
type input "0985680807"
type input "THẮNG KI A30K"
type input "55.000"
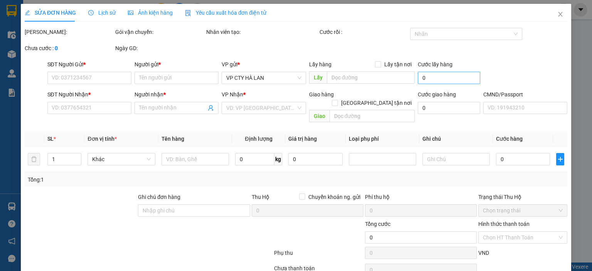
type input "55.000"
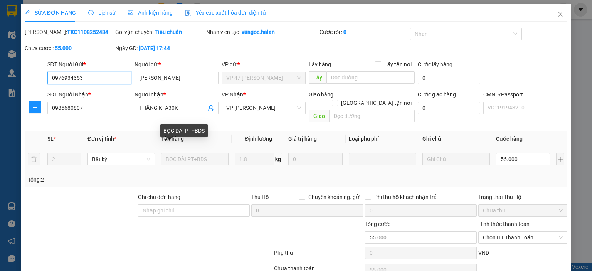
scroll to position [30, 0]
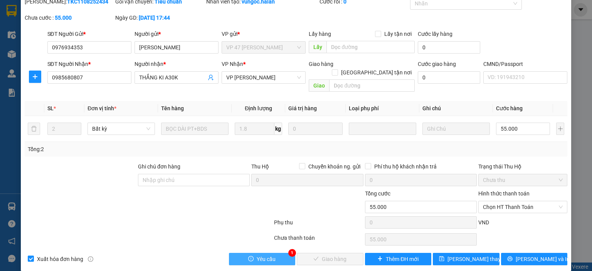
click at [276, 253] on button "Yêu cầu" at bounding box center [262, 259] width 67 height 12
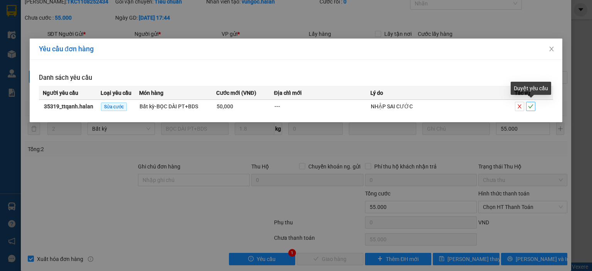
click at [532, 107] on icon "check" at bounding box center [530, 106] width 5 height 5
